Goal: Transaction & Acquisition: Purchase product/service

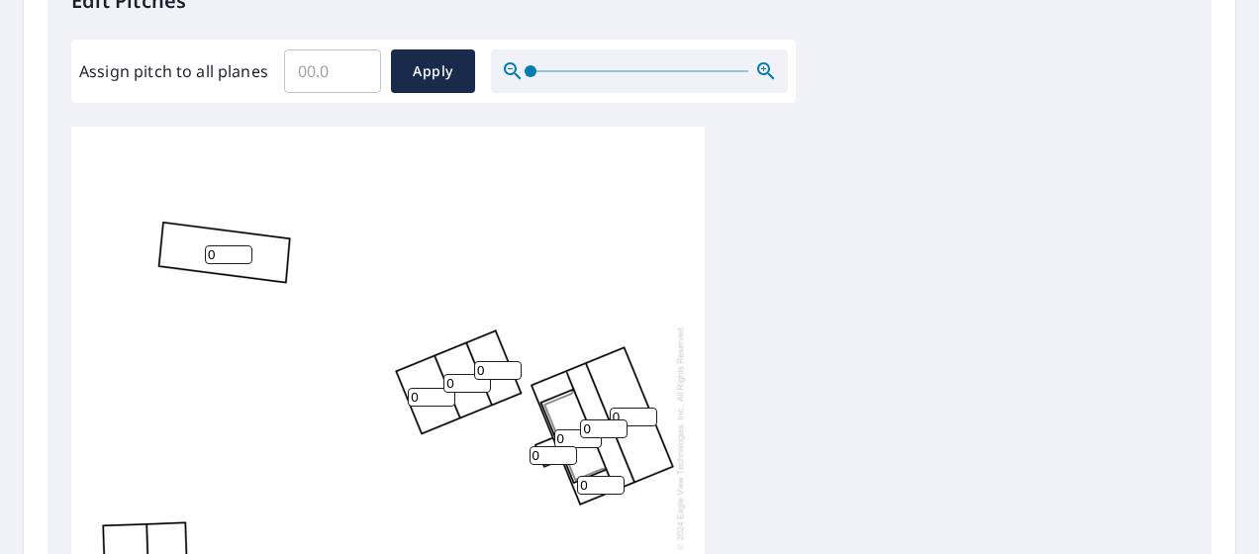
scroll to position [581, 0]
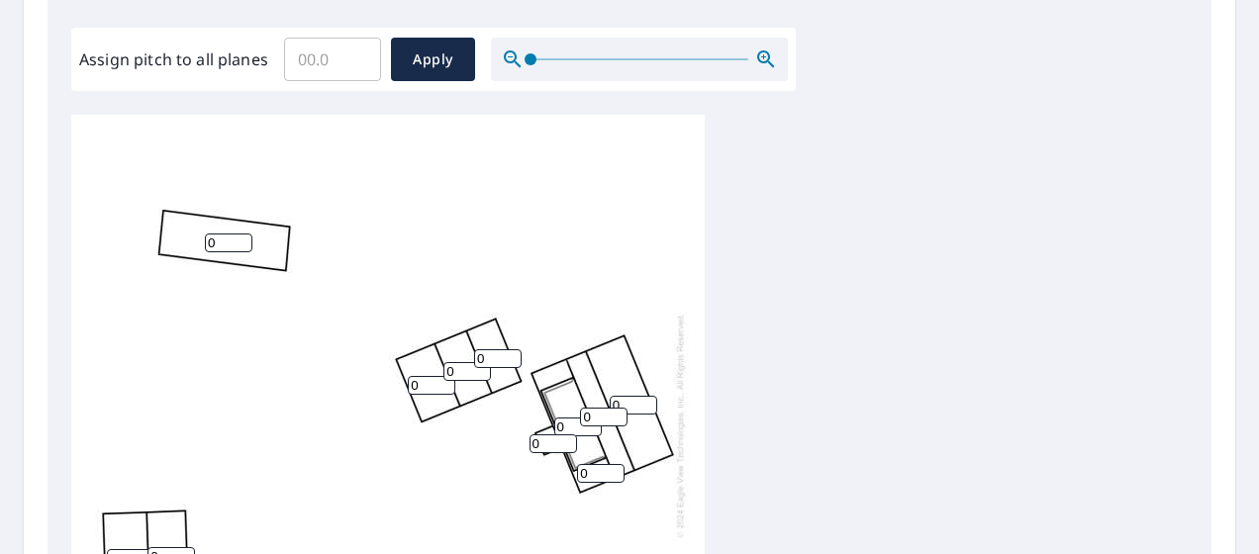
click at [346, 62] on input "Assign pitch to all planes" at bounding box center [332, 59] width 97 height 55
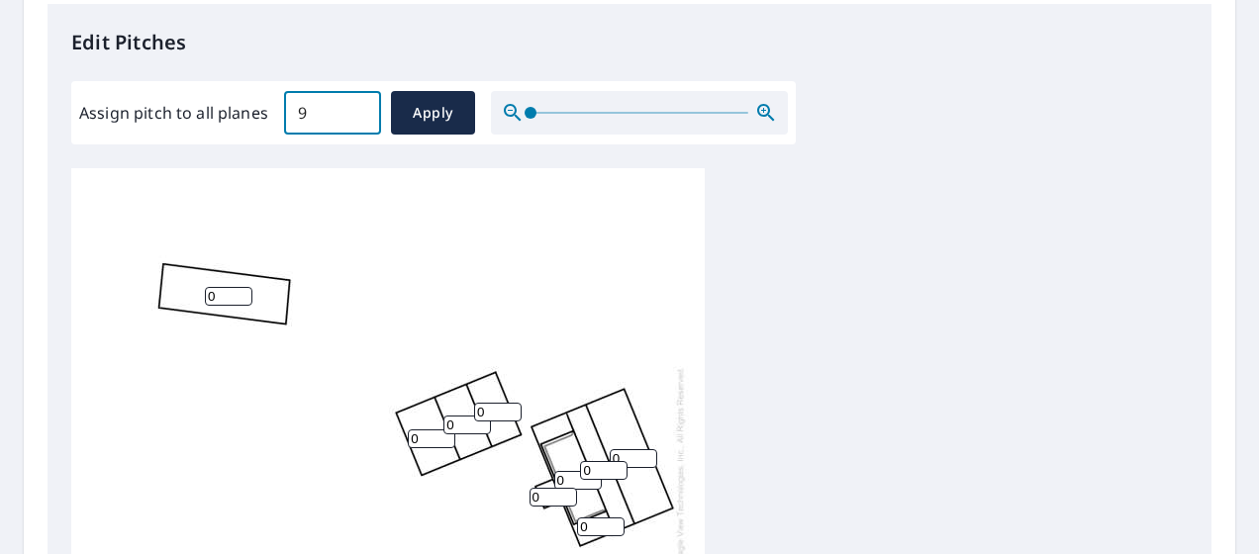
scroll to position [20, 0]
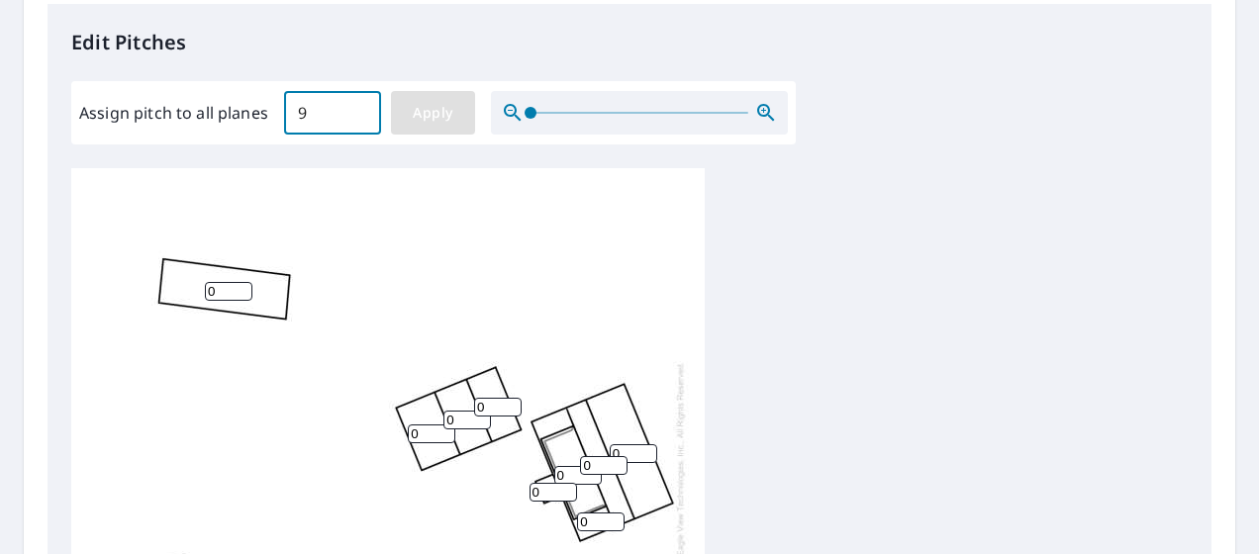
type input "9"
click at [447, 129] on button "Apply" at bounding box center [433, 113] width 84 height 44
type input "9"
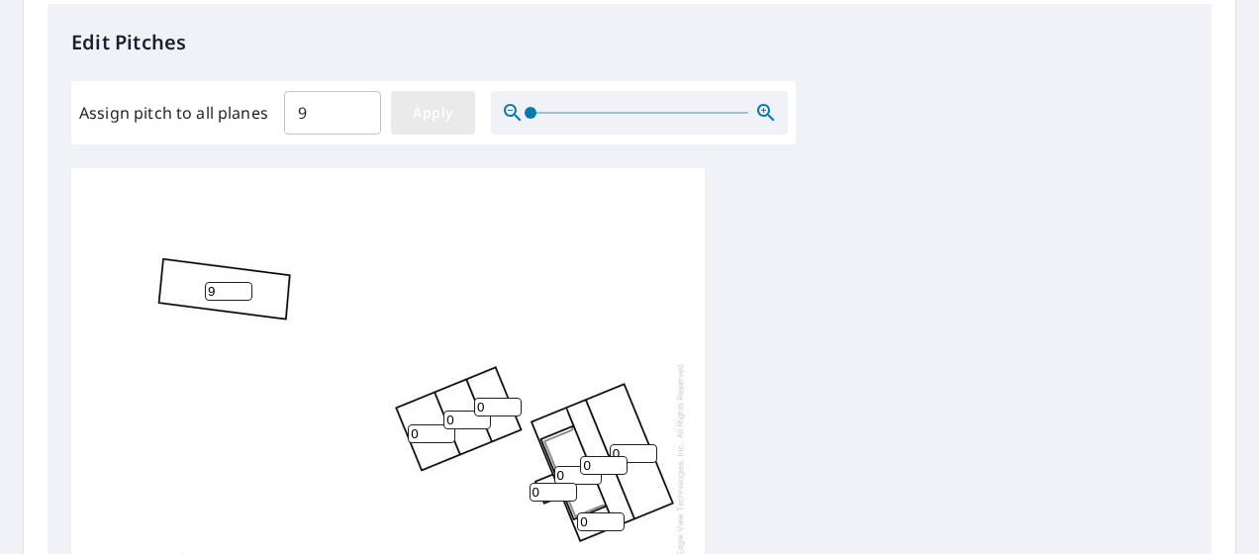
type input "9"
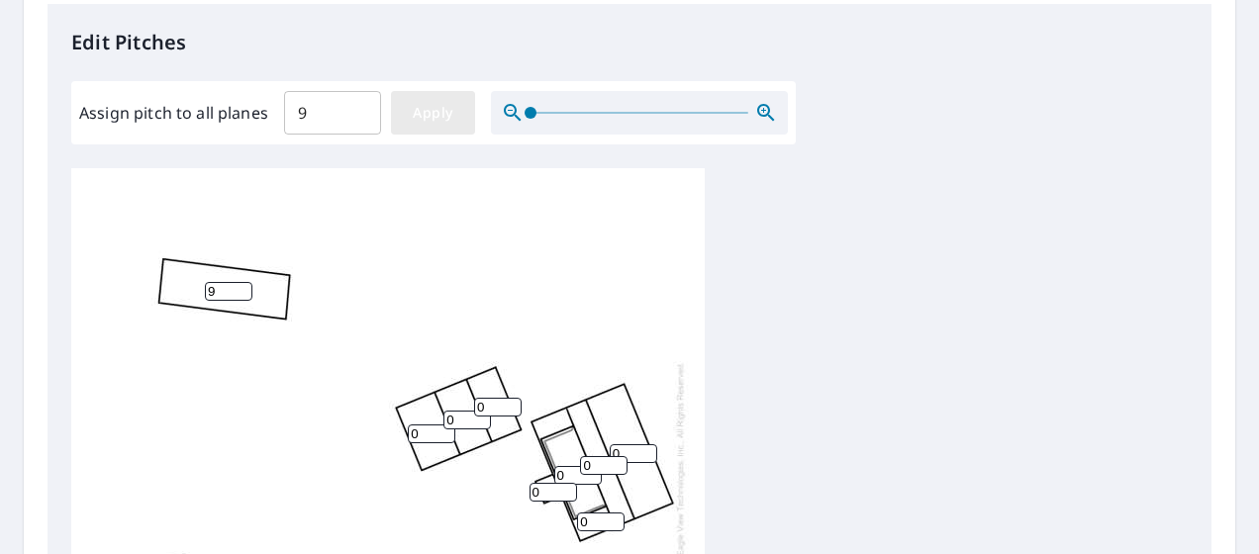
type input "9"
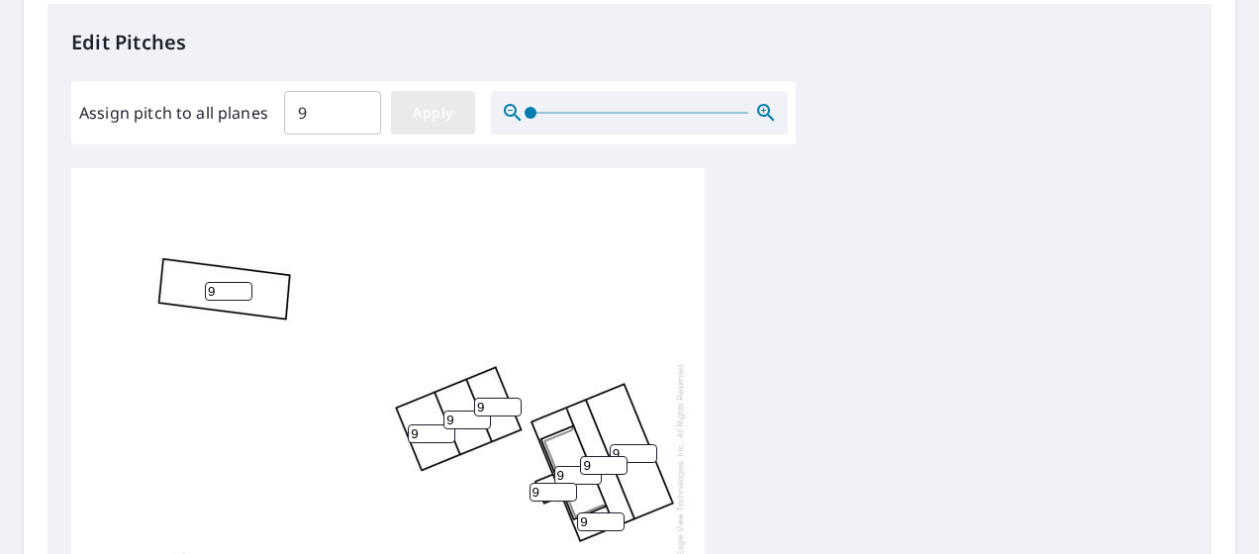
click at [451, 113] on span "Apply" at bounding box center [433, 113] width 52 height 25
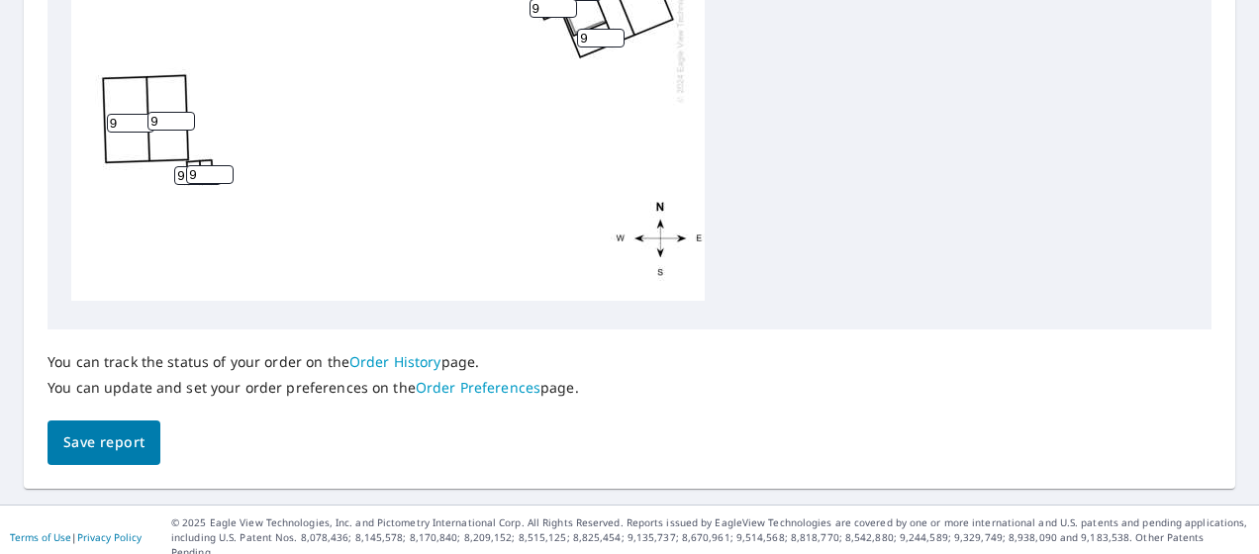
click at [72, 451] on span "Save report" at bounding box center [103, 443] width 81 height 25
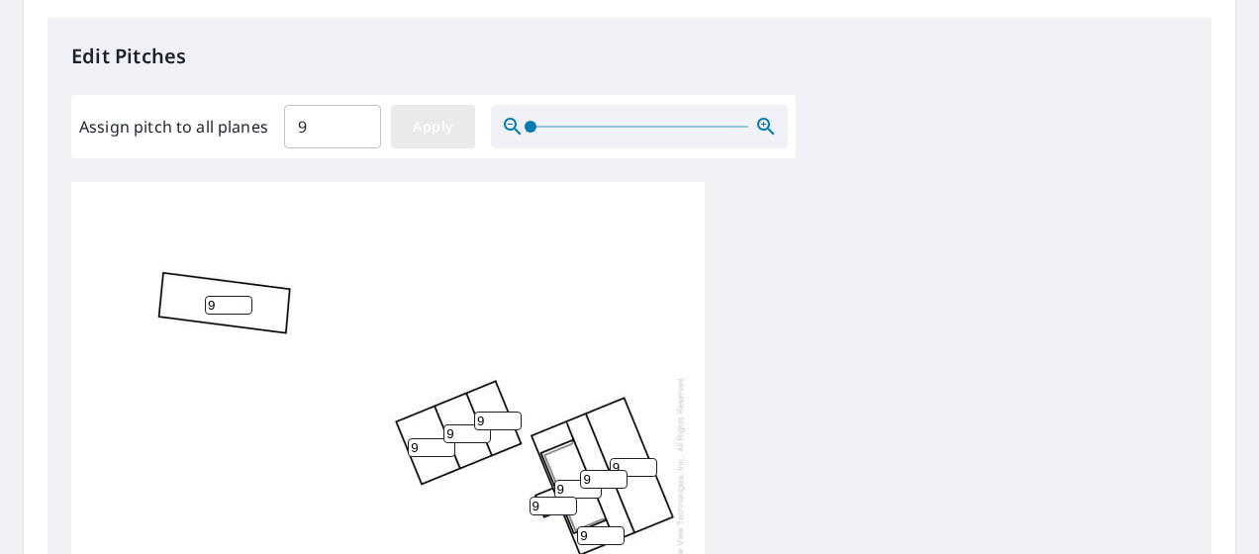
click at [418, 120] on span "Apply" at bounding box center [433, 127] width 52 height 25
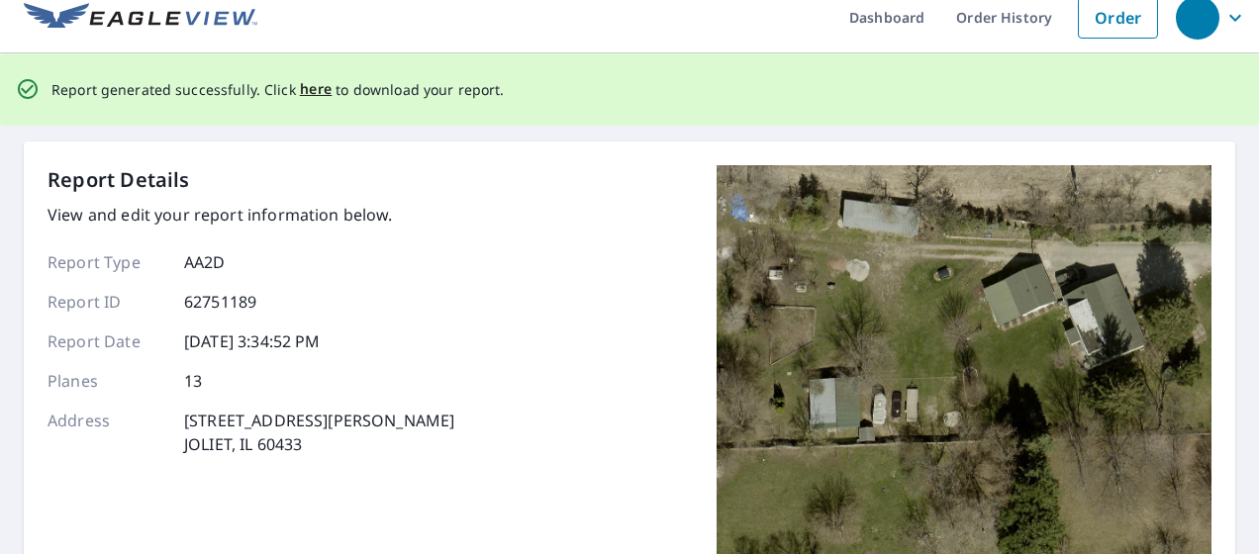
scroll to position [0, 0]
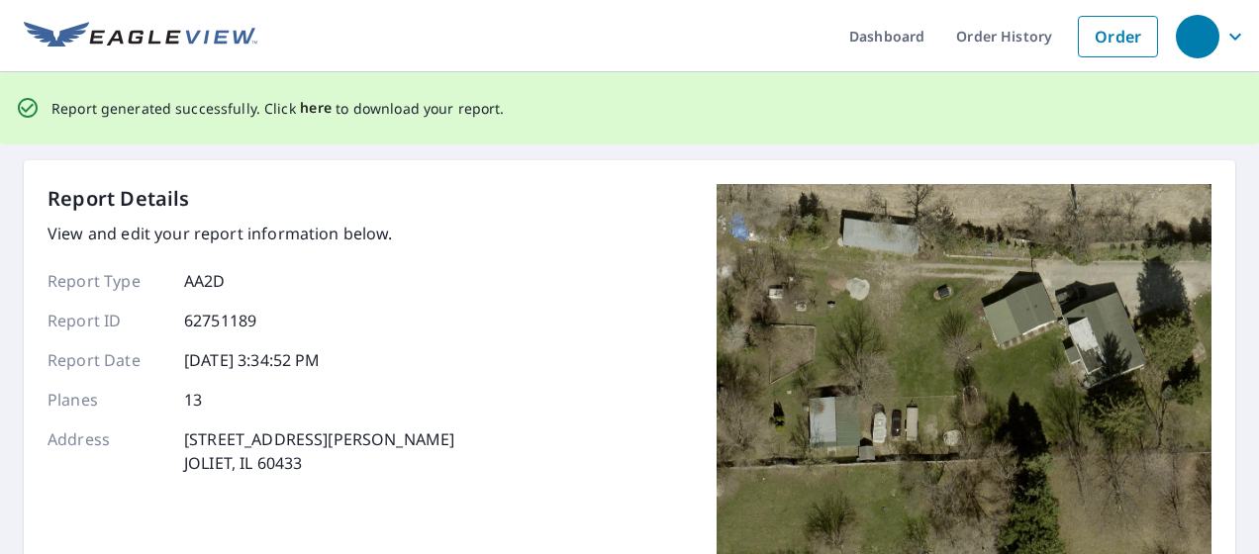
click at [303, 107] on span "here" at bounding box center [316, 108] width 33 height 25
click at [308, 106] on span "here" at bounding box center [316, 108] width 33 height 25
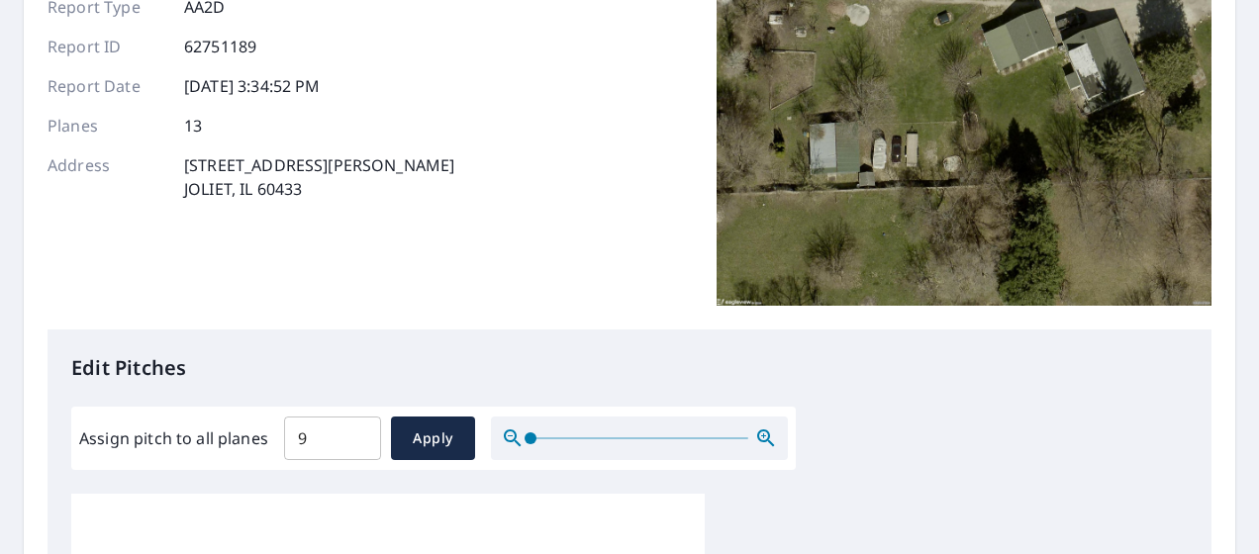
scroll to position [116, 0]
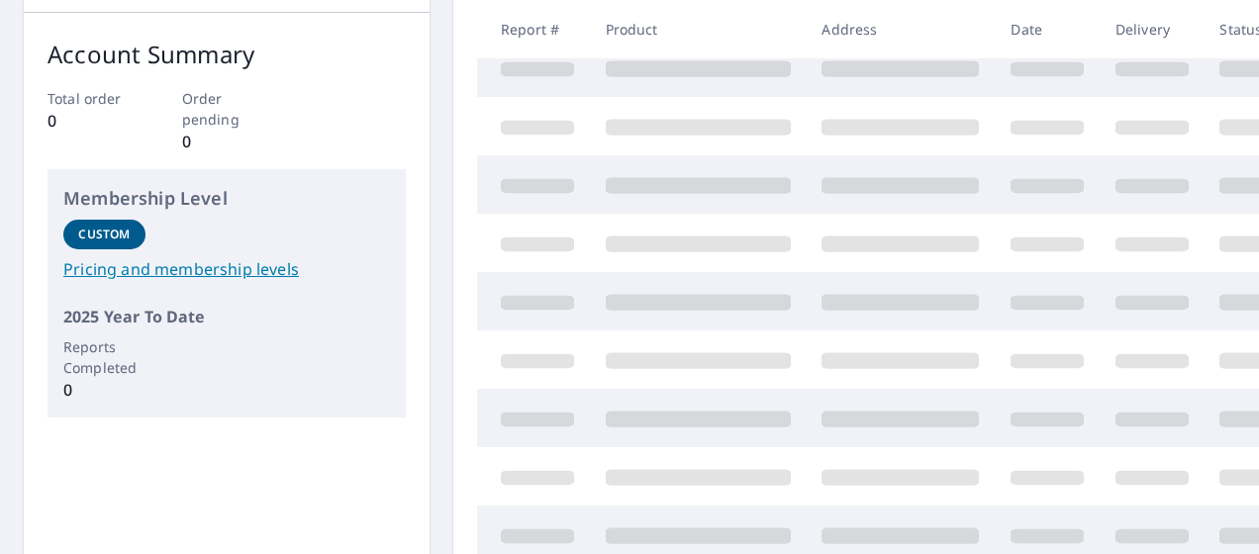
scroll to position [300, 0]
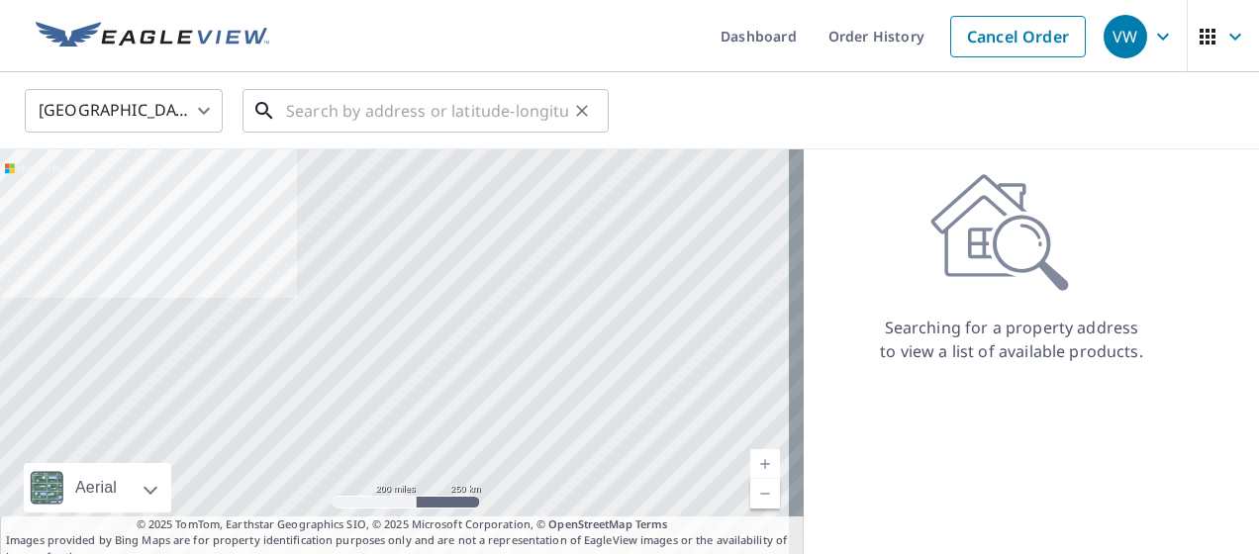
click at [361, 107] on input "text" at bounding box center [427, 110] width 282 height 55
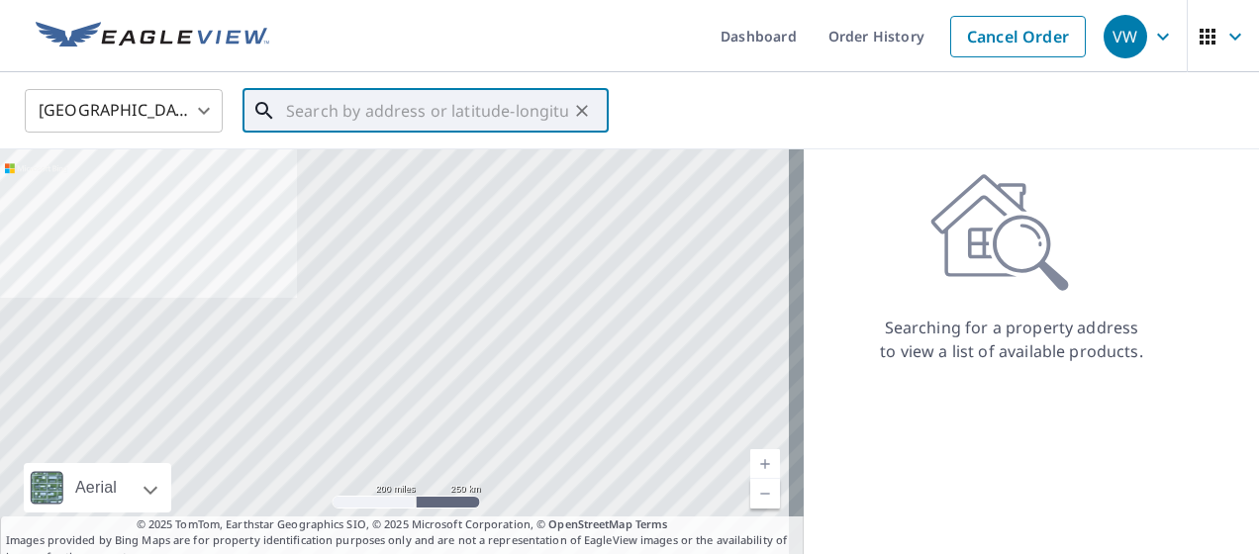
paste input "[STREET_ADDRESS][PERSON_NAME]"
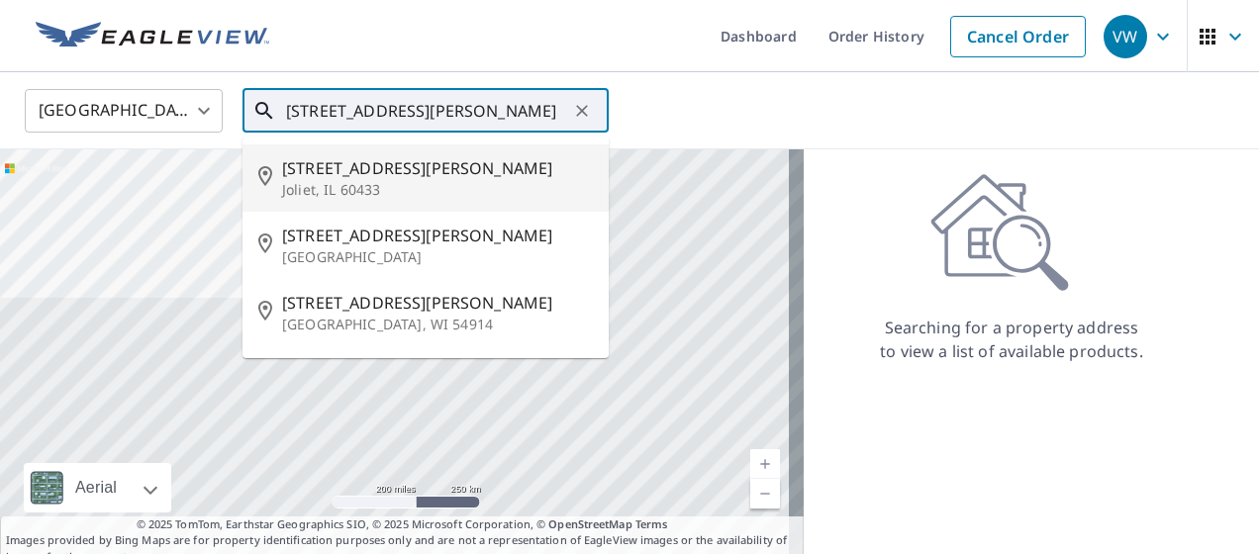
click at [352, 176] on span "1002 Spencer St" at bounding box center [437, 168] width 311 height 24
type input "1002 Spencer St Joliet, IL 60433"
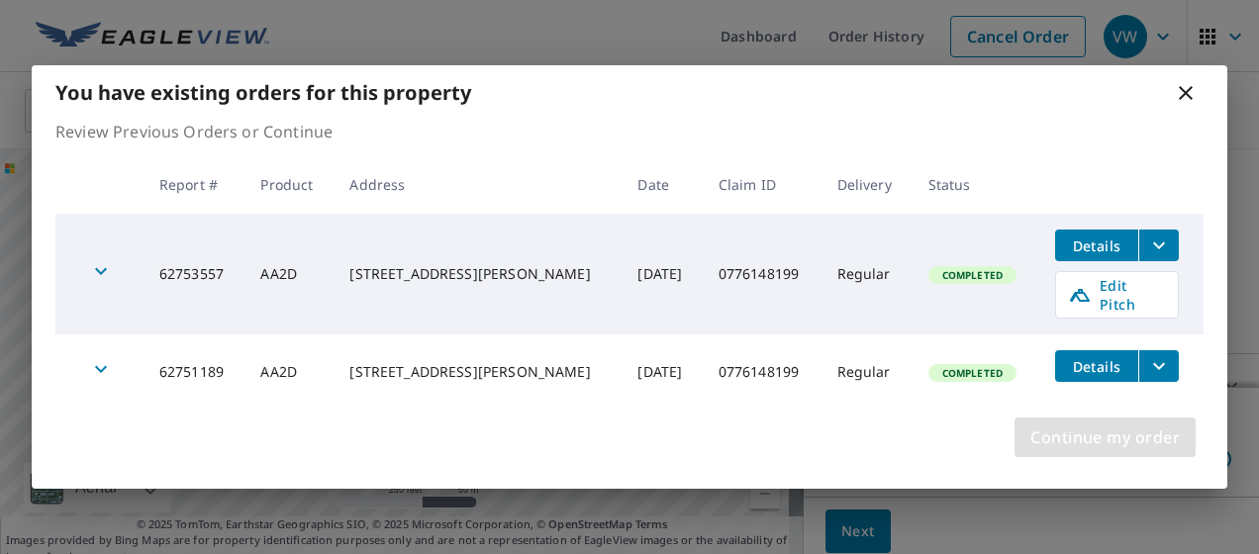
click at [1024, 418] on button "Continue my order" at bounding box center [1105, 438] width 181 height 40
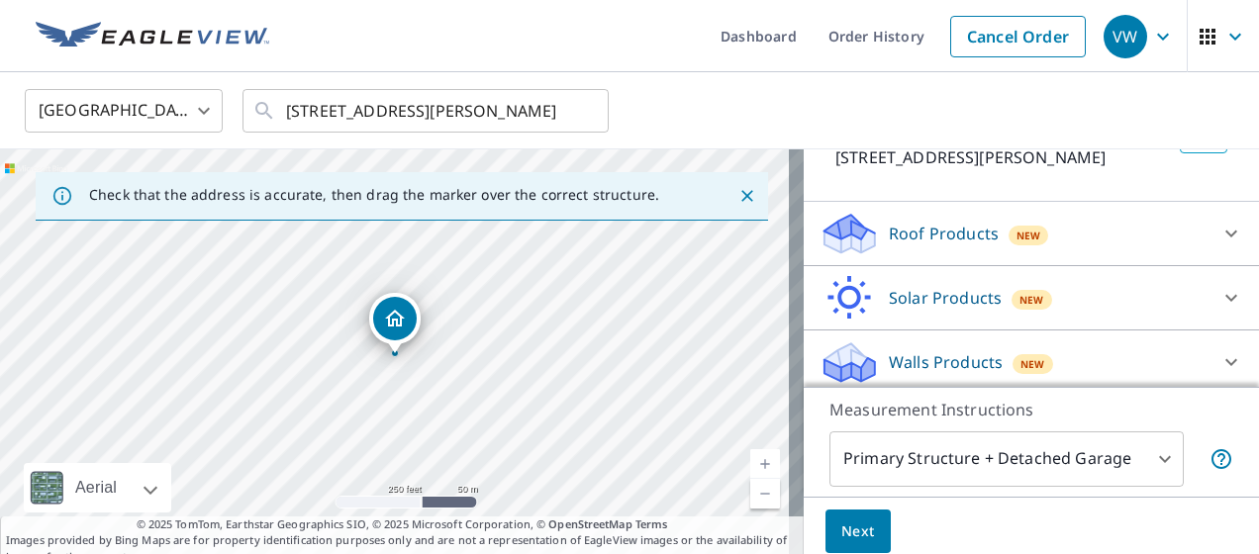
scroll to position [158, 0]
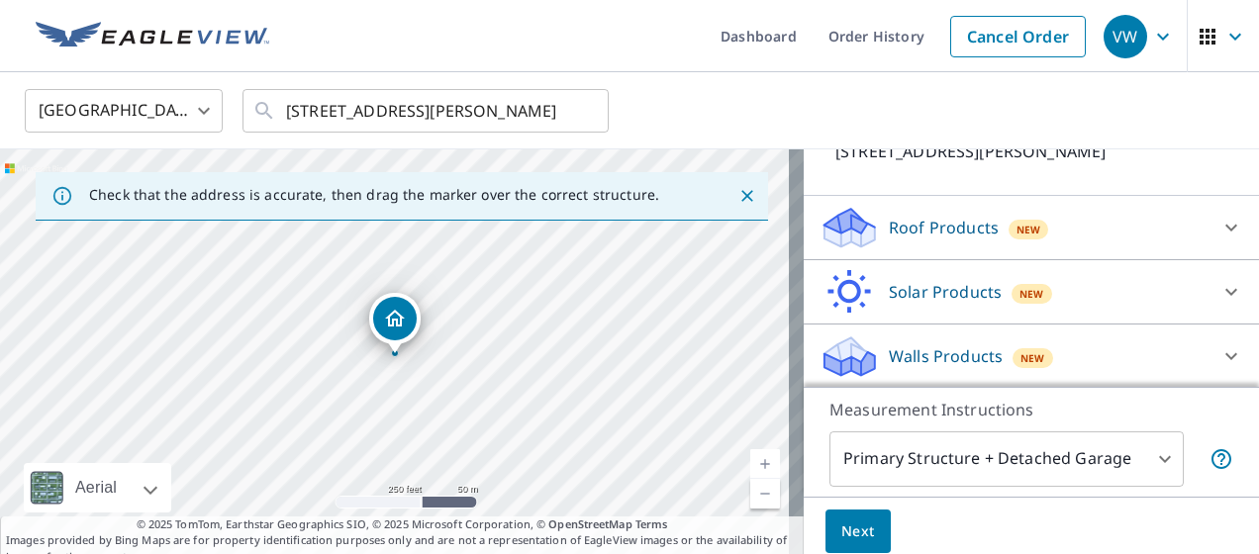
click at [975, 345] on p "Walls Products" at bounding box center [946, 357] width 114 height 24
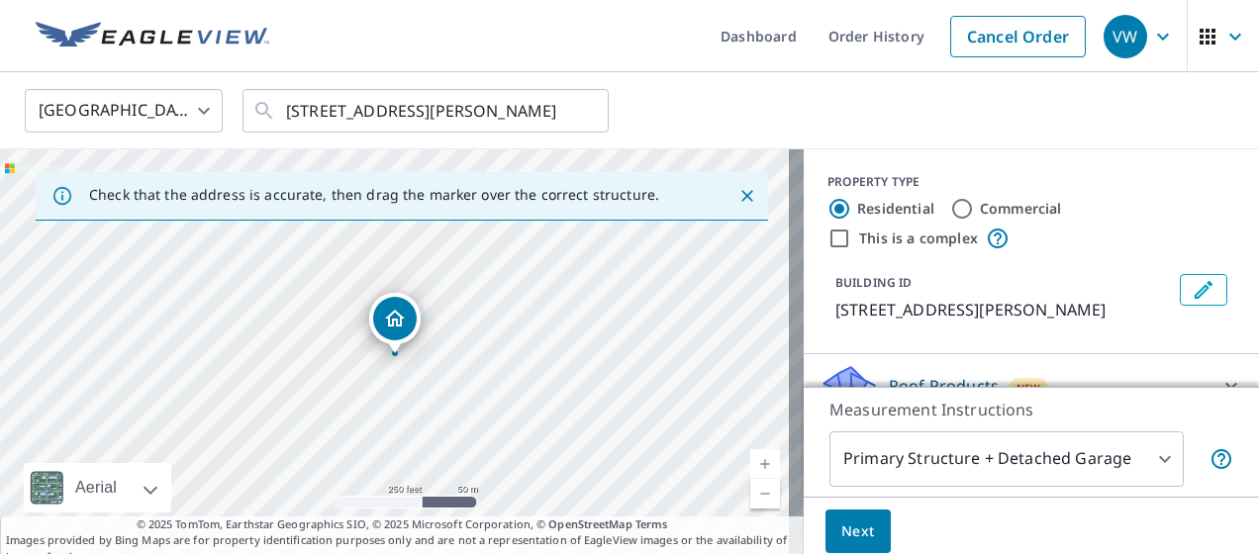
click at [863, 539] on button "Next" at bounding box center [858, 532] width 65 height 45
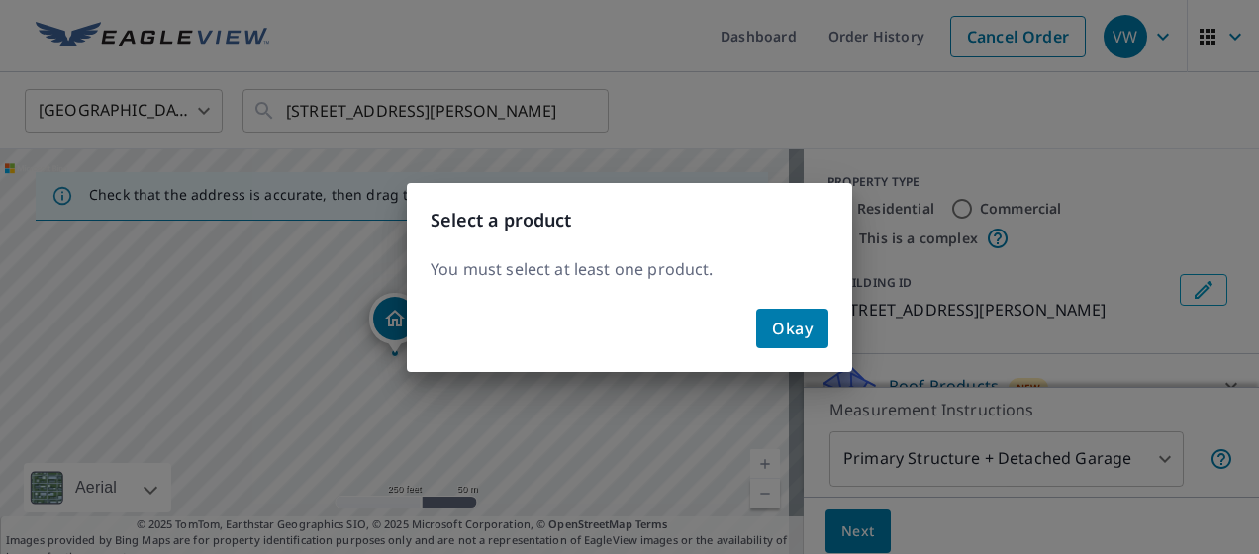
click at [817, 337] on button "Okay" at bounding box center [792, 329] width 72 height 40
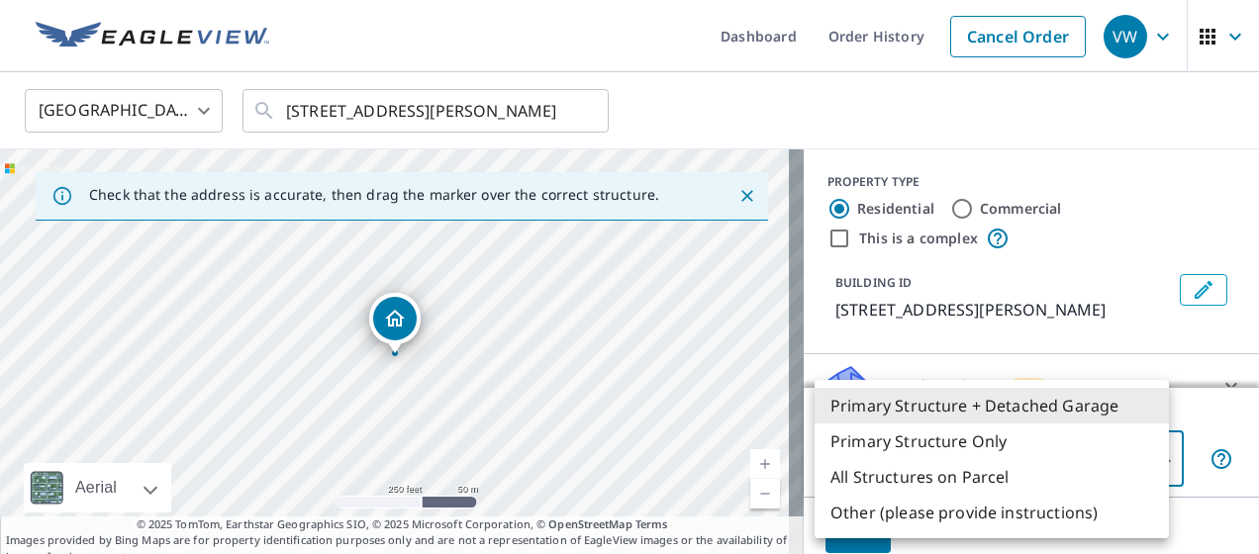
click at [1097, 461] on body "VW VW Dashboard Order History Cancel Order VW United States US ​ 1002 Spencer S…" at bounding box center [629, 277] width 1259 height 554
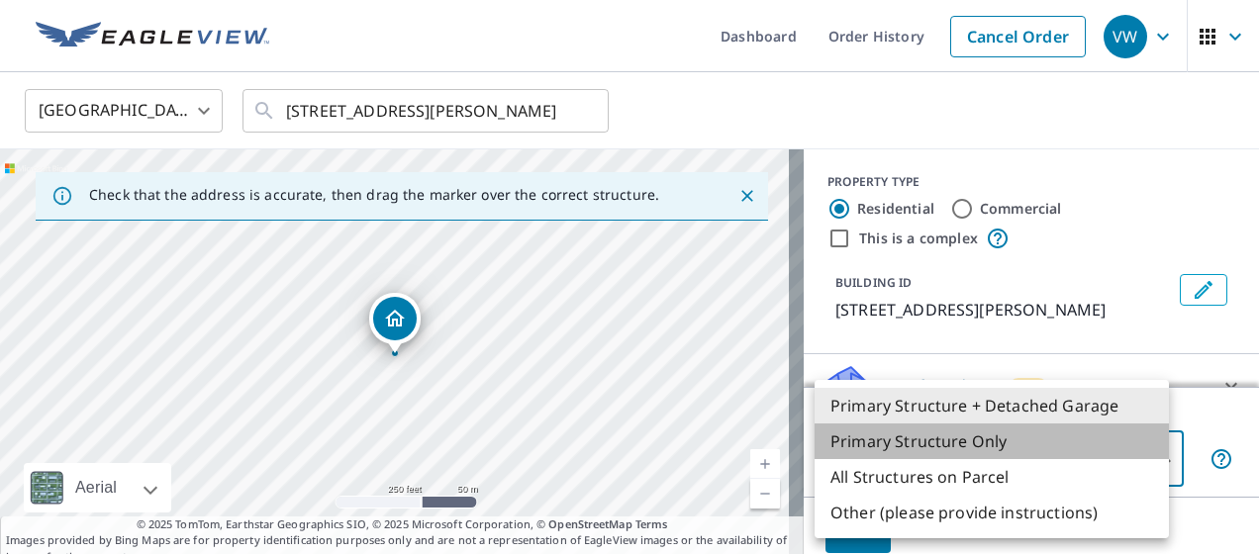
click at [978, 436] on li "Primary Structure Only" at bounding box center [992, 442] width 354 height 36
type input "2"
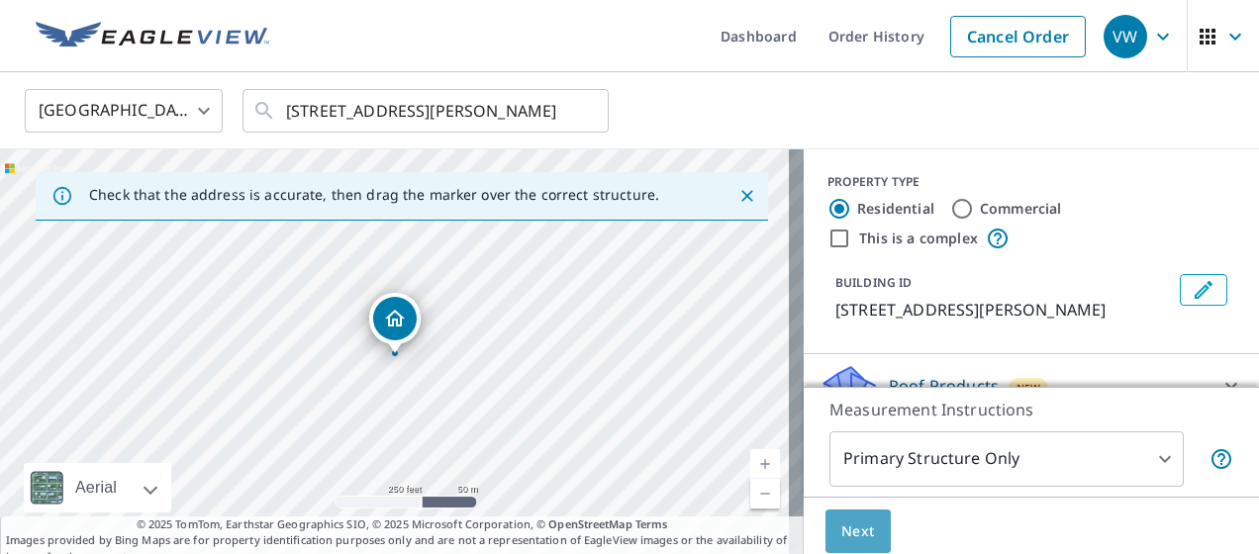
click at [850, 516] on button "Next" at bounding box center [858, 532] width 65 height 45
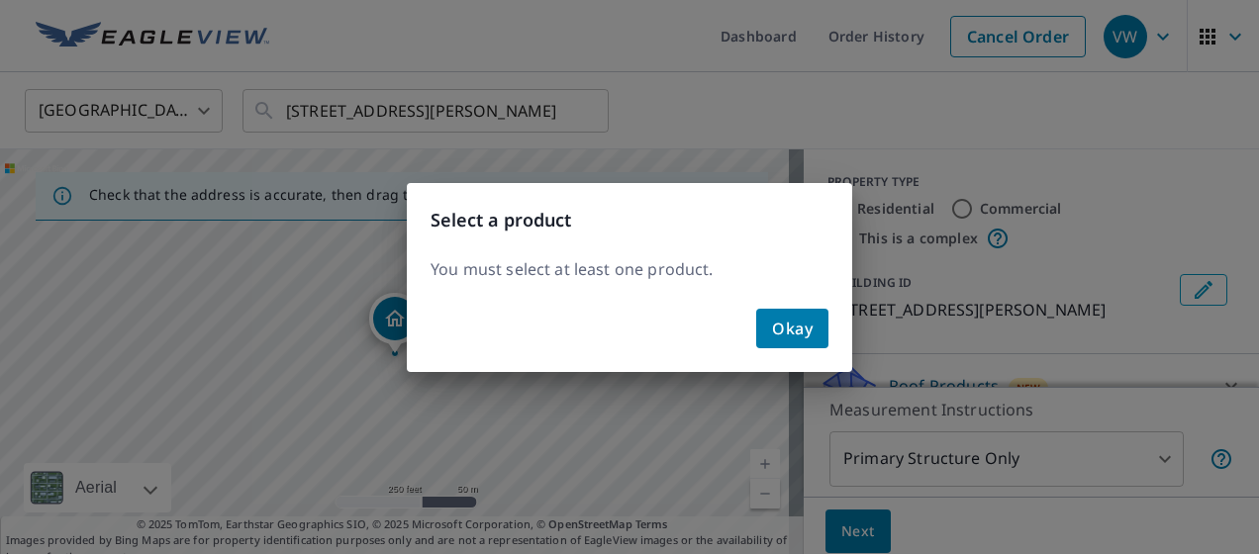
click at [814, 325] on button "Okay" at bounding box center [792, 329] width 72 height 40
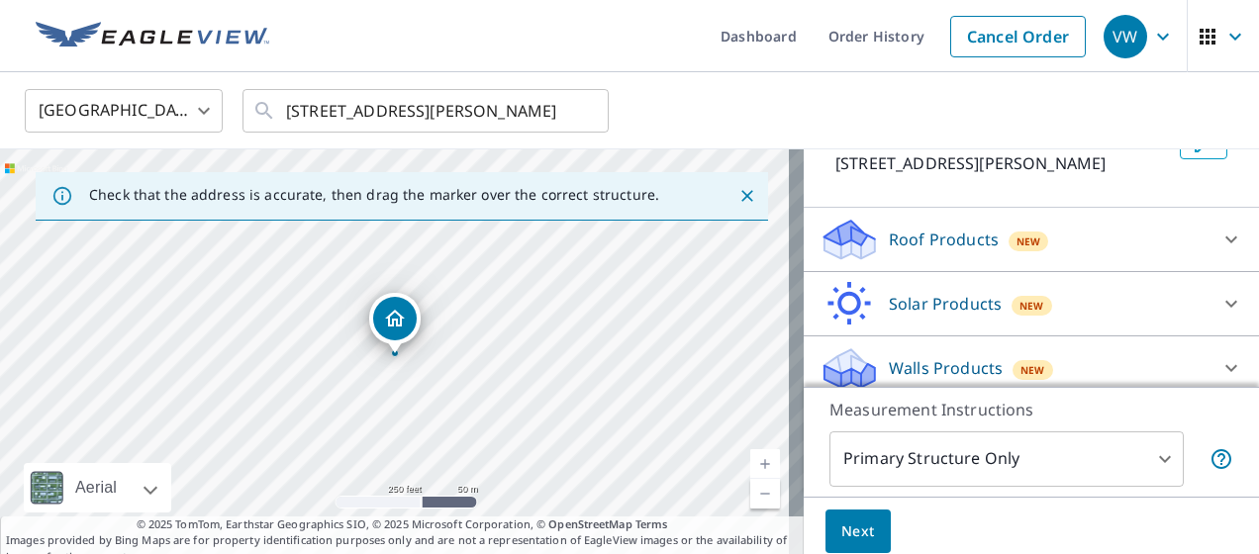
scroll to position [158, 0]
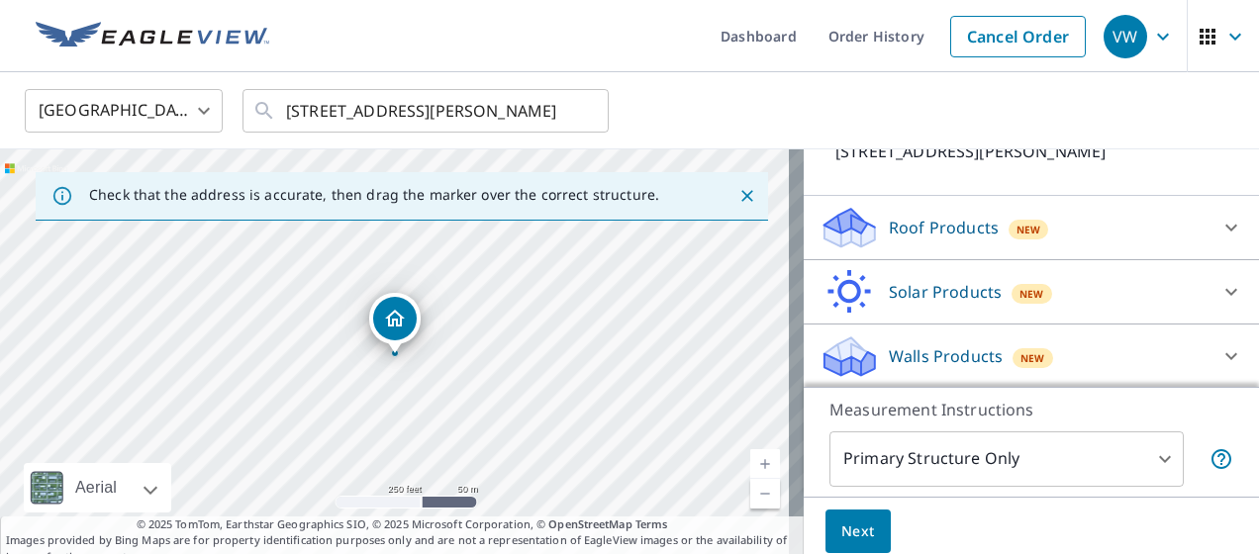
click at [1093, 353] on div "Walls Products New" at bounding box center [1014, 357] width 388 height 47
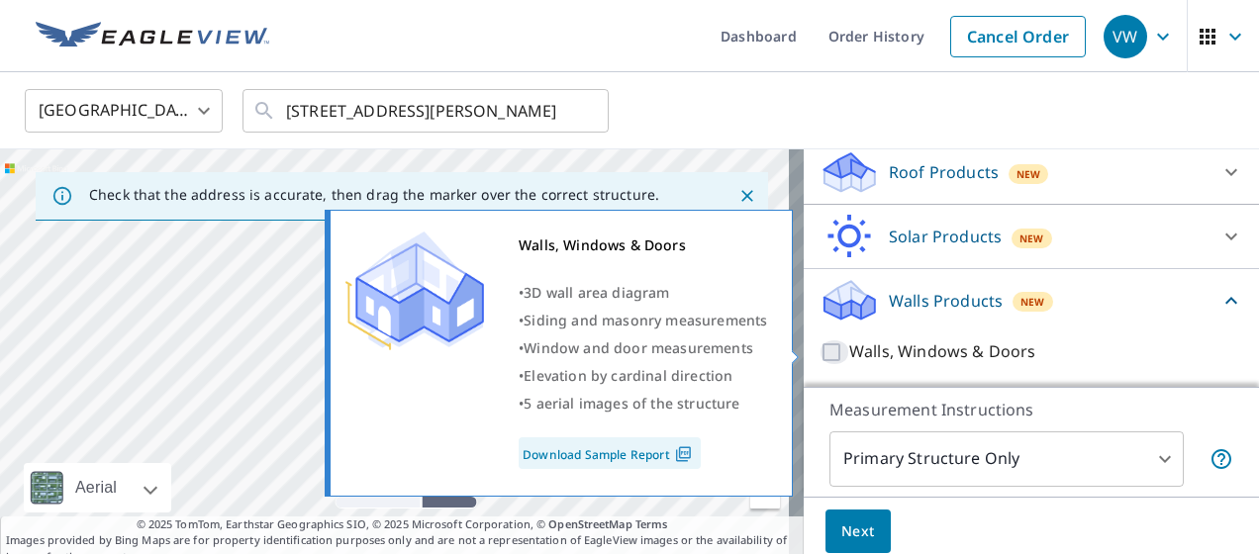
click at [820, 344] on input "Walls, Windows & Doors" at bounding box center [835, 353] width 30 height 24
checkbox input "true"
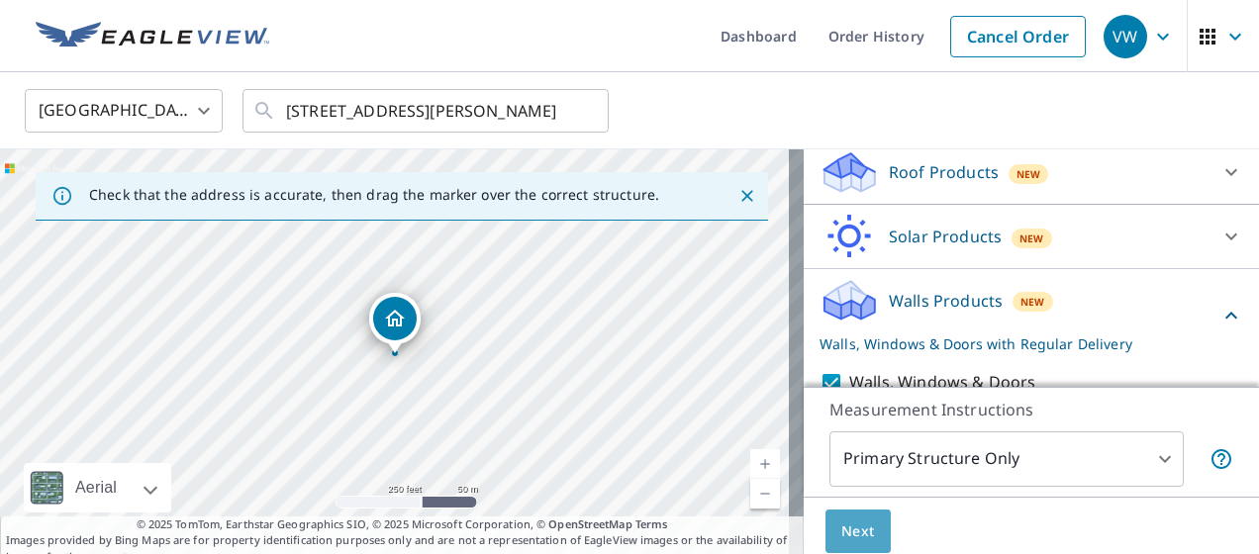
click at [841, 525] on span "Next" at bounding box center [858, 532] width 34 height 25
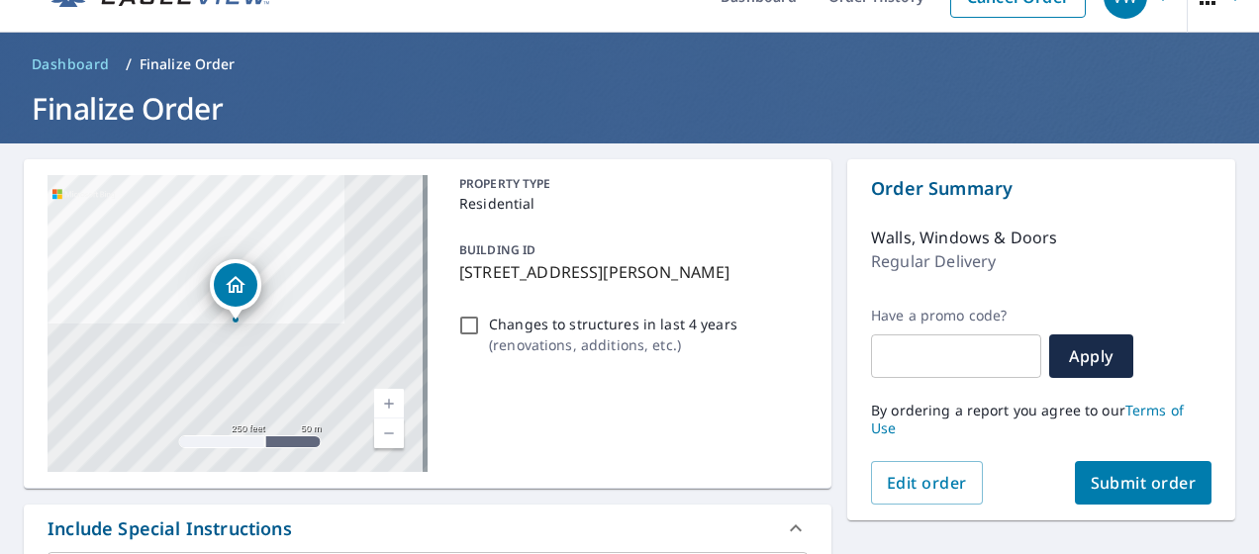
scroll to position [28, 0]
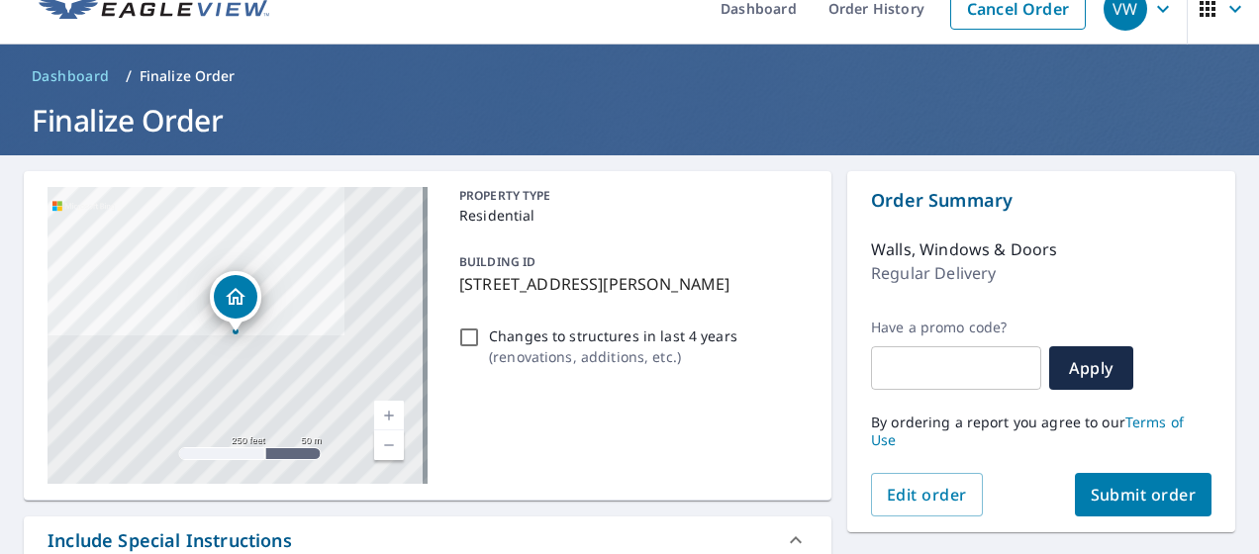
click at [494, 335] on p "Changes to structures in last 4 years" at bounding box center [613, 336] width 248 height 21
click at [481, 335] on input "Changes to structures in last 4 years ( renovations, additions, etc. )" at bounding box center [469, 338] width 24 height 24
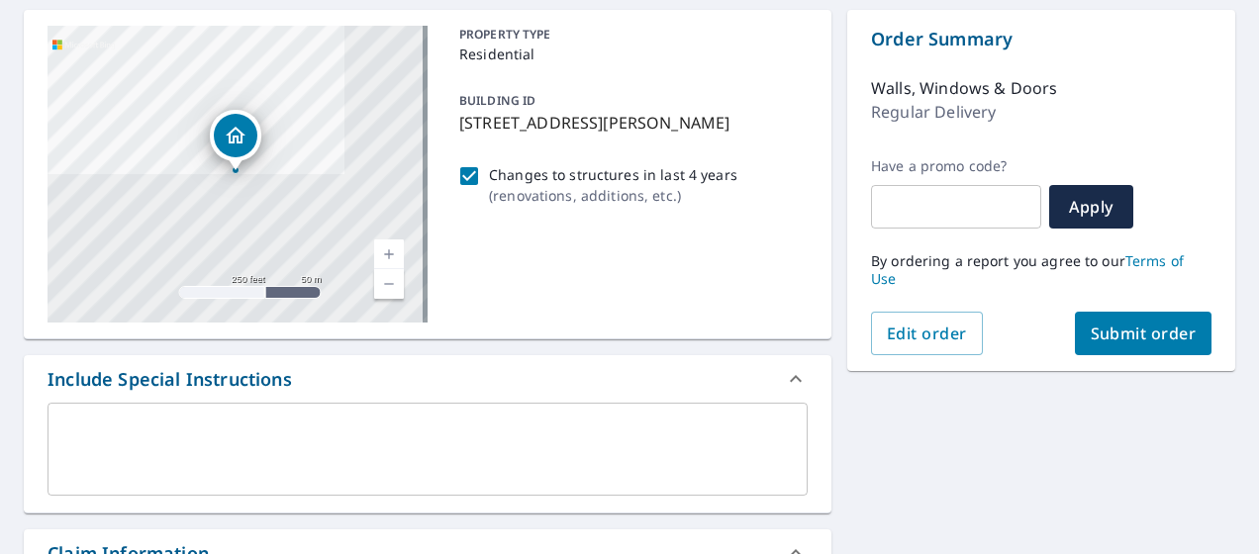
scroll to position [184, 0]
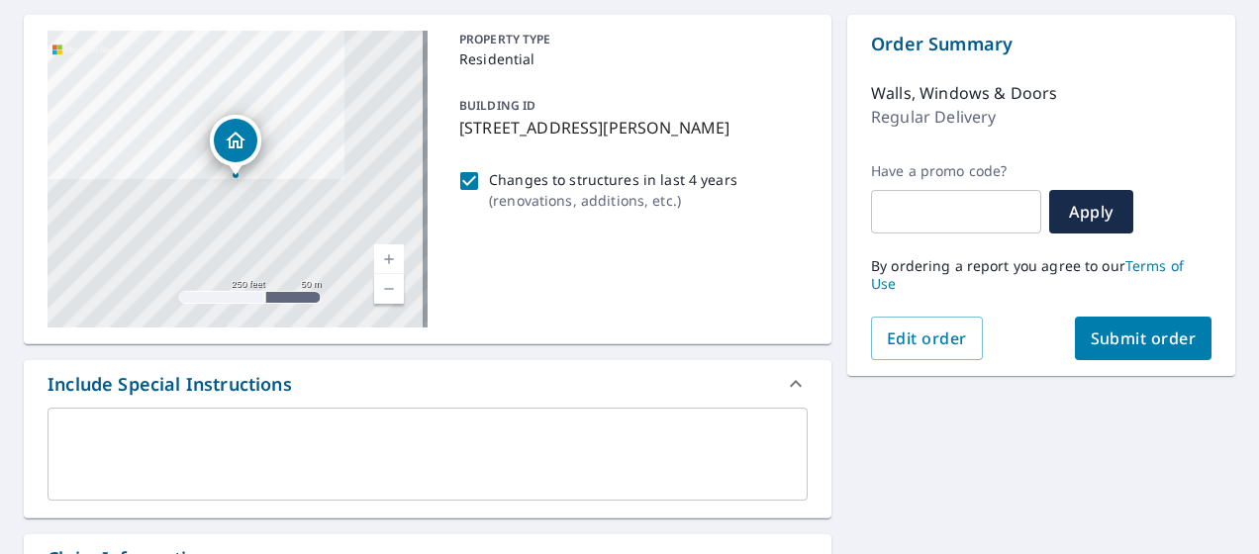
click at [465, 169] on input "Changes to structures in last 4 years ( renovations, additions, etc. )" at bounding box center [469, 181] width 24 height 24
checkbox input "false"
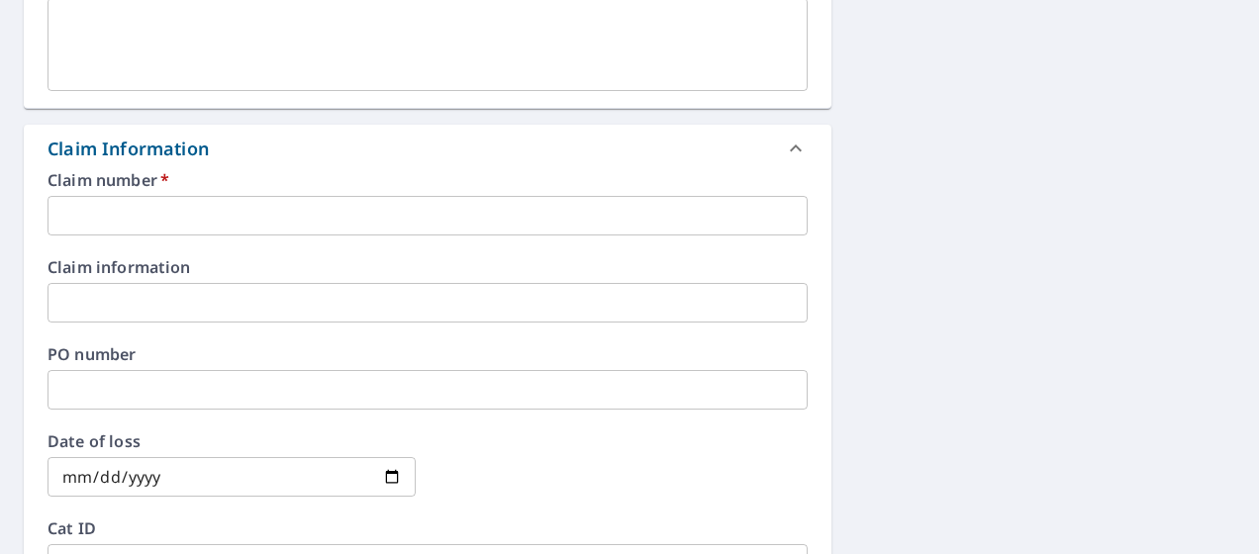
scroll to position [596, 0]
click at [475, 212] on input "text" at bounding box center [428, 214] width 760 height 40
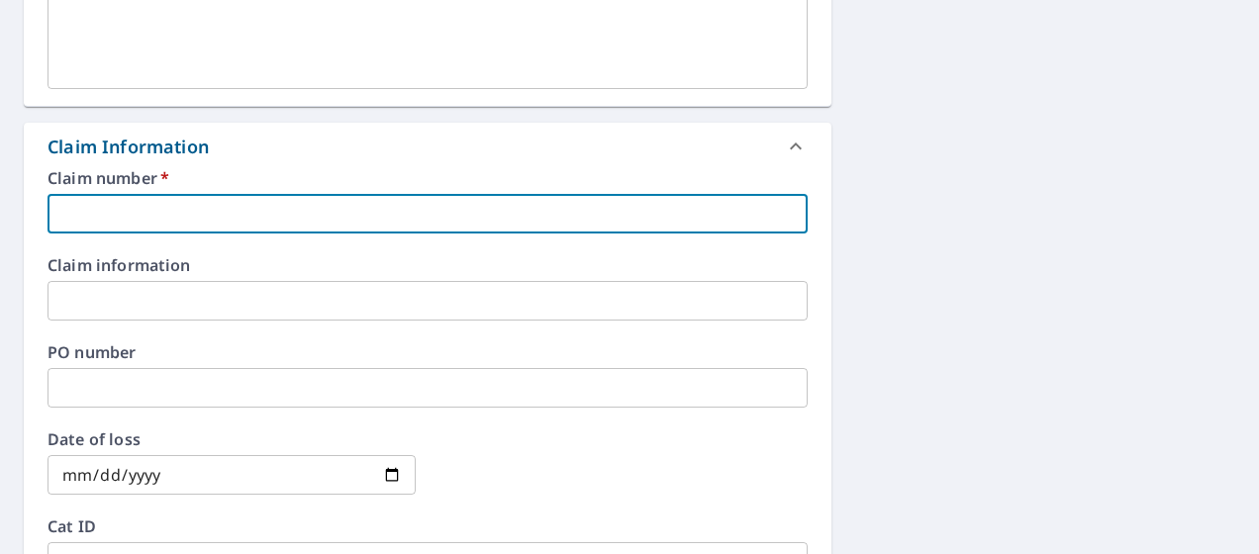
paste input "0776148199"
type input "0776148199"
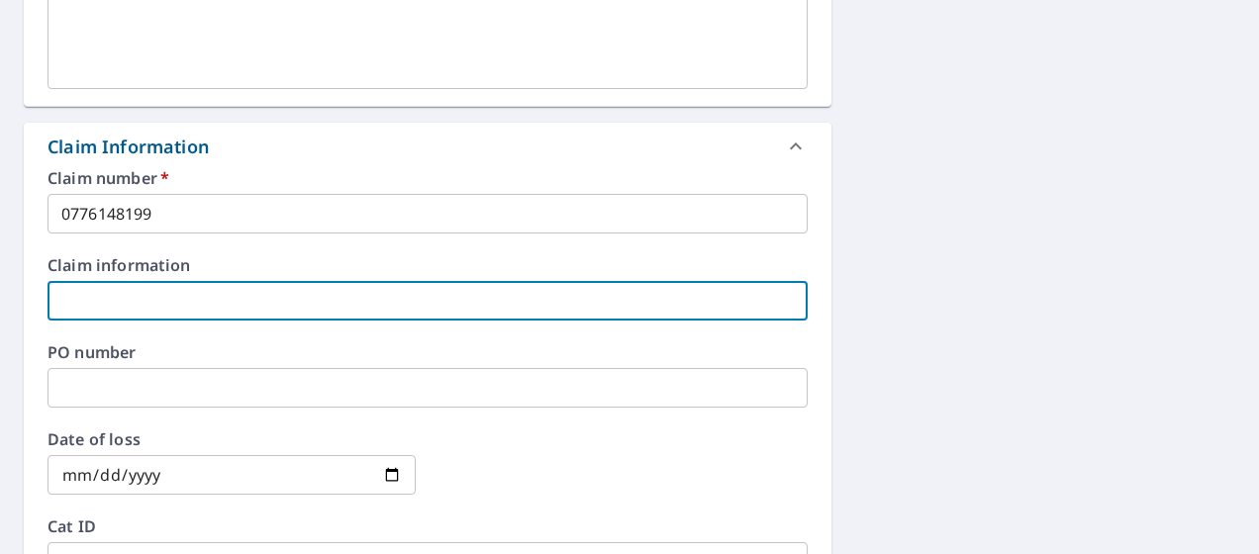
click at [213, 285] on input "text" at bounding box center [428, 301] width 760 height 40
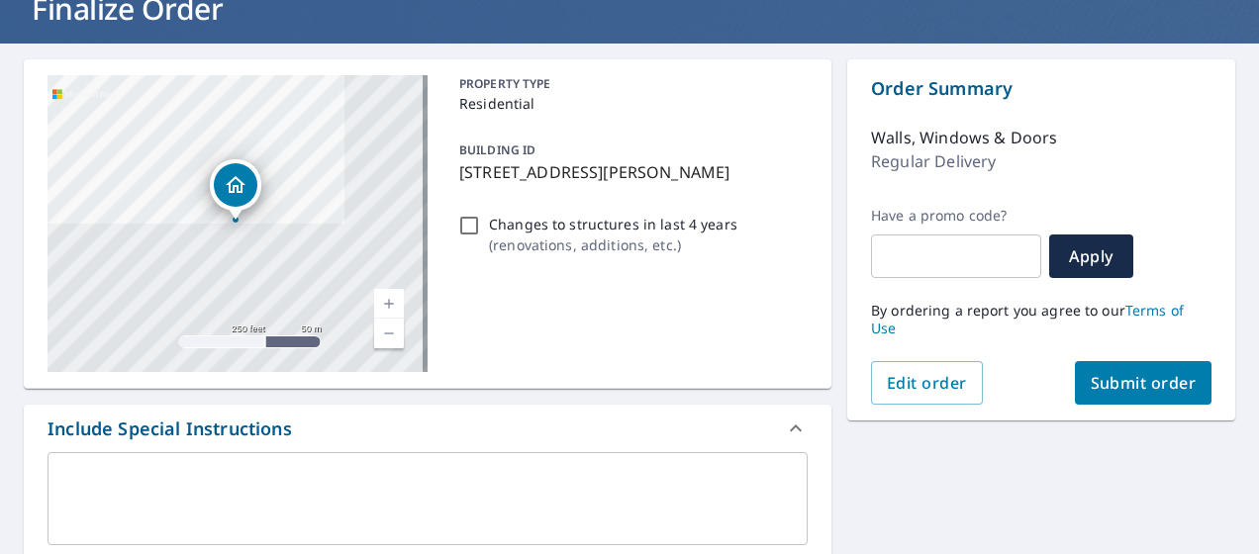
scroll to position [139, 0]
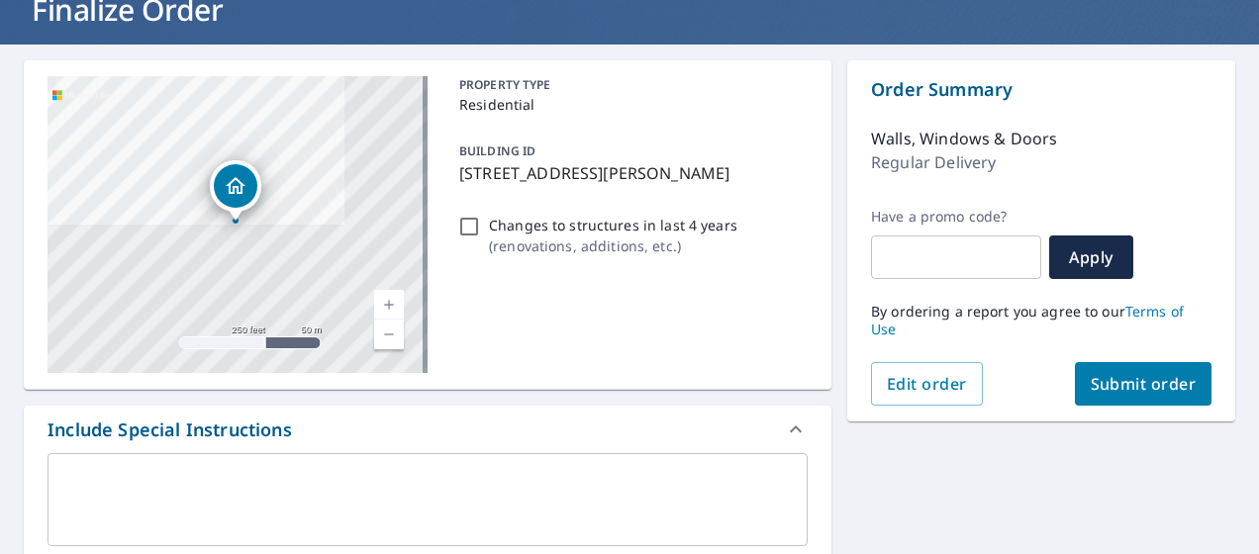
click at [1099, 376] on span "Submit order" at bounding box center [1144, 384] width 106 height 22
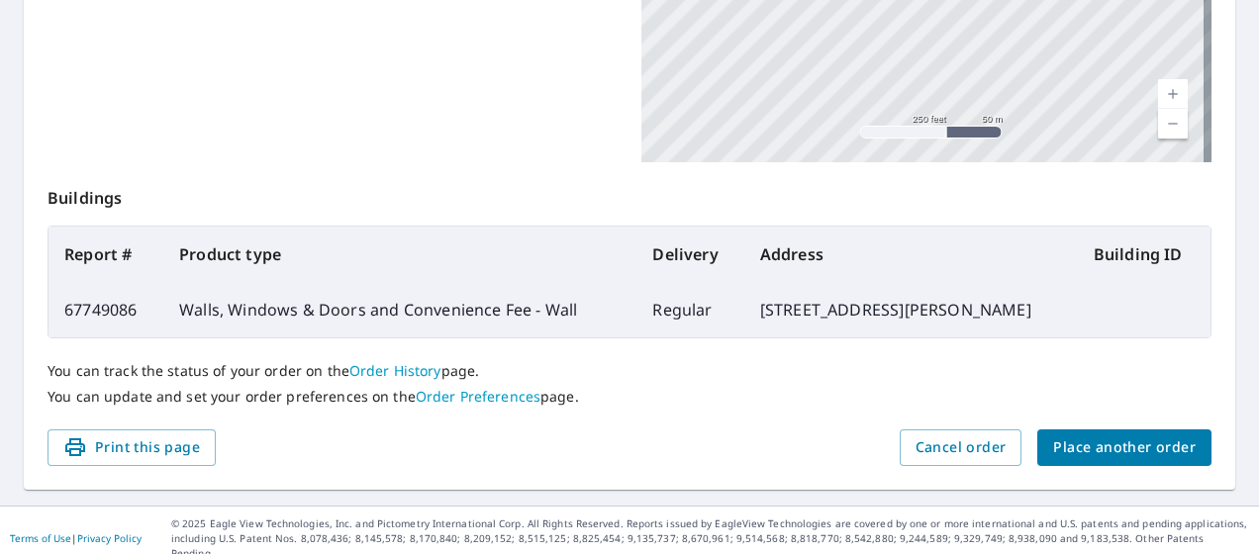
scroll to position [217, 0]
